Goal: Find specific page/section: Find specific page/section

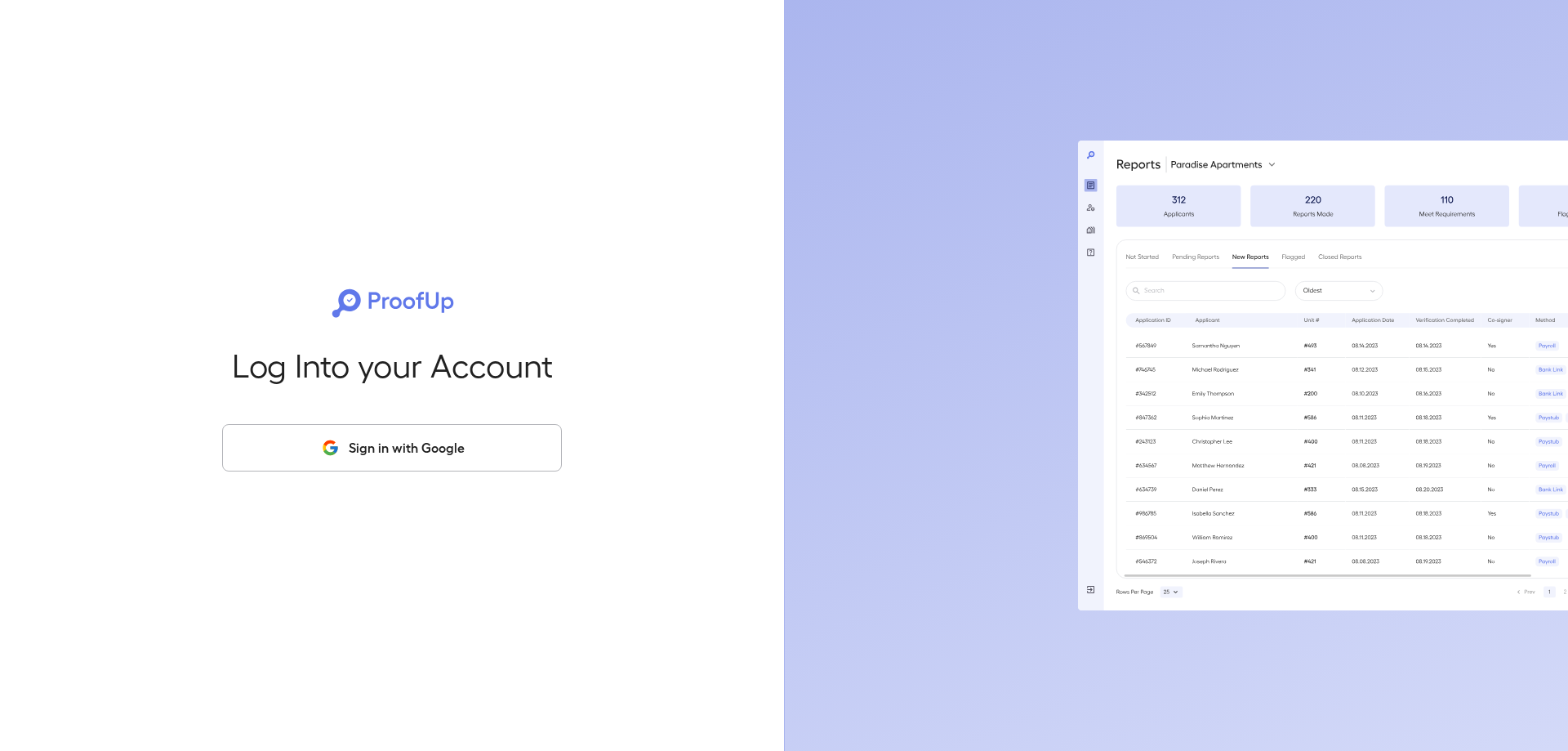
click at [403, 452] on button "Sign in with Google" at bounding box center [392, 448] width 339 height 48
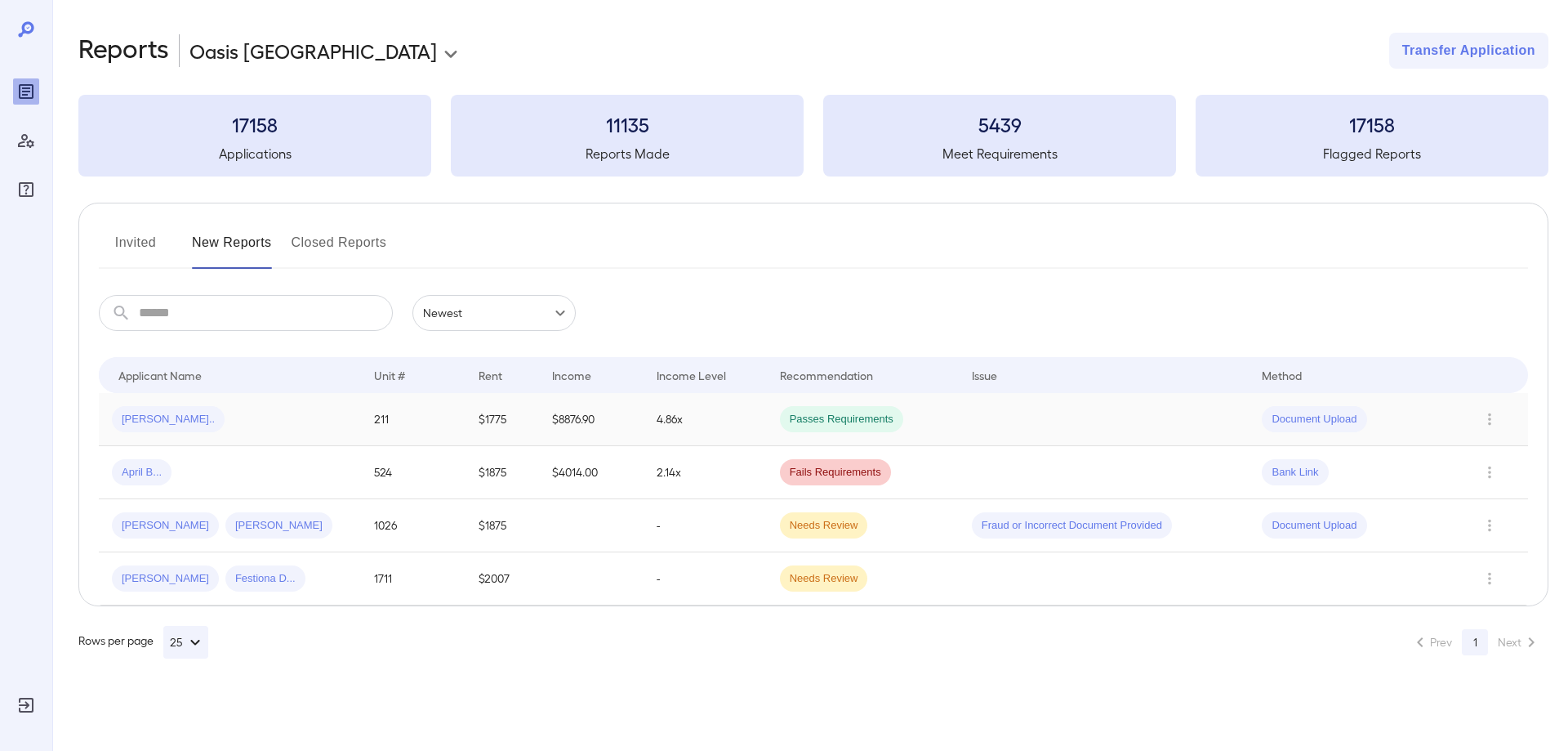
click at [128, 420] on span "Mark L..." at bounding box center [168, 420] width 113 height 16
